Goal: Task Accomplishment & Management: Manage account settings

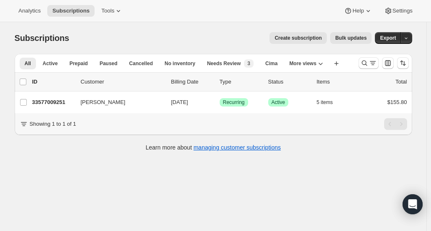
click at [364, 67] on icon "Search and filter results" at bounding box center [364, 63] width 8 height 8
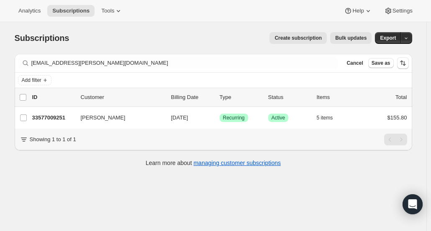
click at [362, 65] on span "Cancel" at bounding box center [355, 63] width 16 height 7
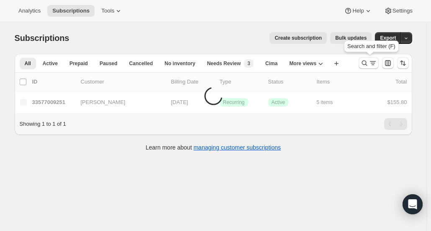
click at [362, 65] on button "Search and filter results" at bounding box center [369, 63] width 20 height 12
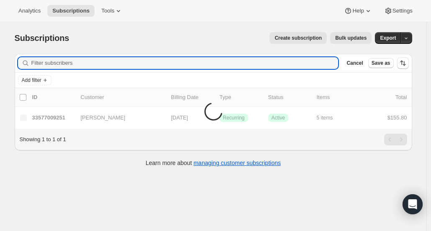
type input "kmagni10@gmail.com"
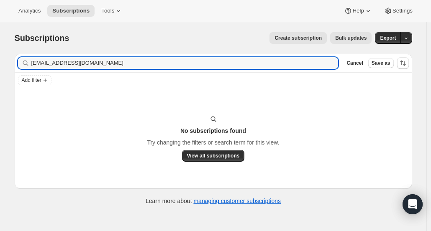
drag, startPoint x: 114, startPoint y: 61, endPoint x: 29, endPoint y: 66, distance: 85.1
click at [29, 66] on div "kmagni10@gmail.com Clear" at bounding box center [178, 63] width 321 height 12
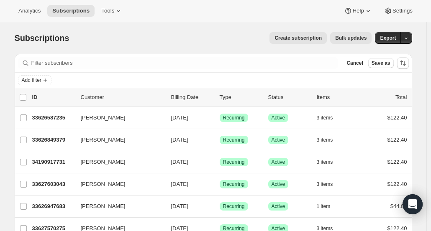
click at [360, 65] on span "Cancel" at bounding box center [355, 63] width 16 height 7
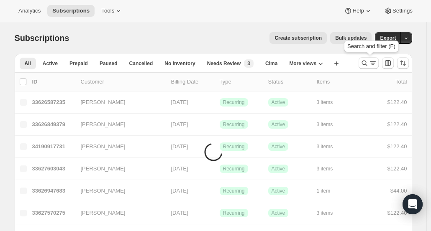
click at [365, 65] on icon "Search and filter results" at bounding box center [364, 63] width 5 height 5
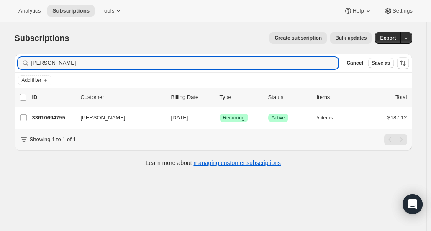
type input "Kim Judkins"
click at [37, 114] on p "33610694755" at bounding box center [53, 118] width 42 height 8
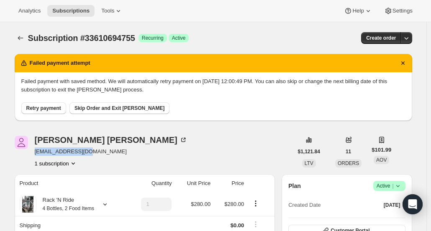
drag, startPoint x: 95, startPoint y: 151, endPoint x: 36, endPoint y: 154, distance: 59.9
click at [36, 154] on div "Kimberly Judkins kmaghi10@gmail.com 1 subscription" at bounding box center [154, 152] width 278 height 32
copy span "kmaghi10@gmail.com"
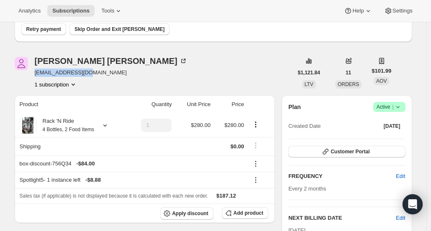
scroll to position [76, 0]
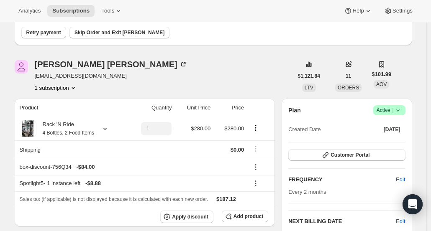
click at [85, 69] on div "Kimberly Judkins" at bounding box center [111, 64] width 153 height 8
